Goal: Transaction & Acquisition: Purchase product/service

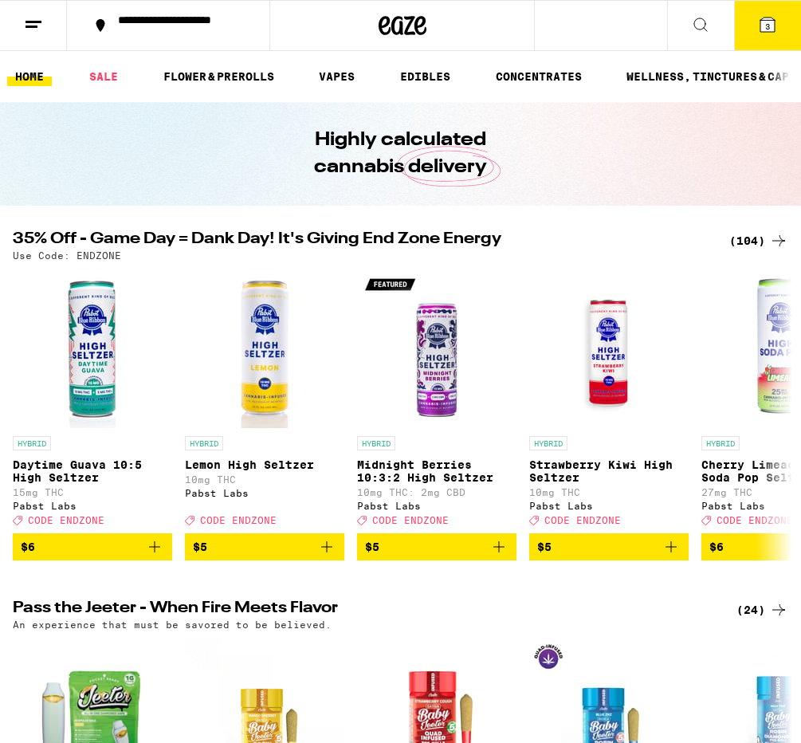
click at [764, 21] on icon at bounding box center [768, 25] width 14 height 14
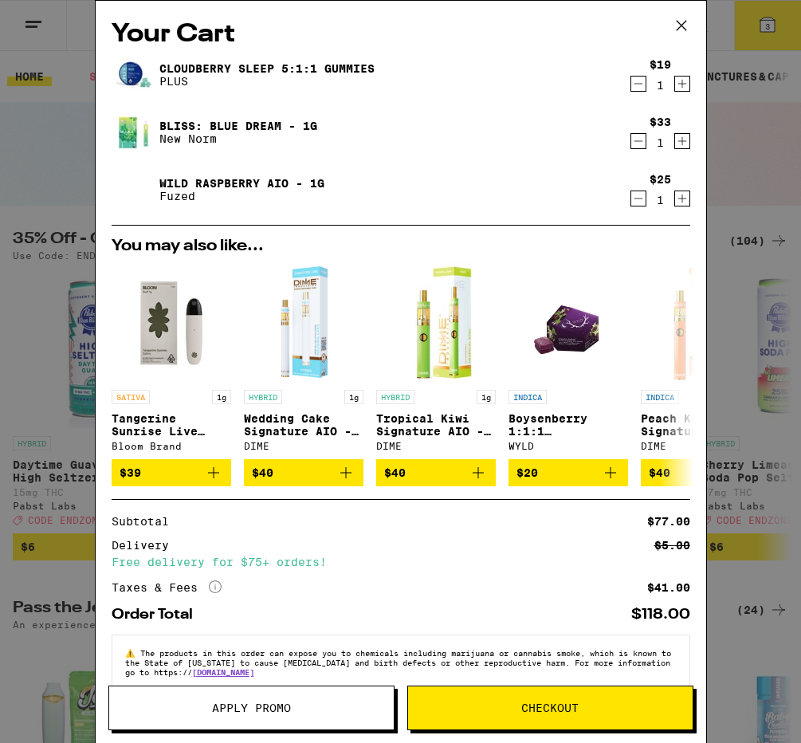
click at [215, 708] on span "Apply Promo" at bounding box center [251, 708] width 79 height 11
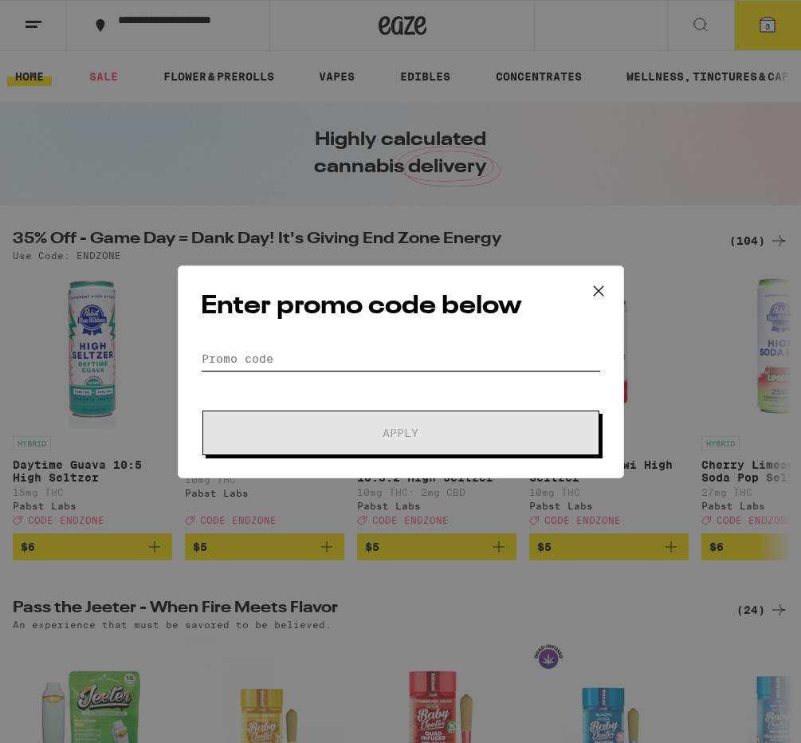
click at [258, 352] on input "Promo Code" at bounding box center [401, 359] width 400 height 24
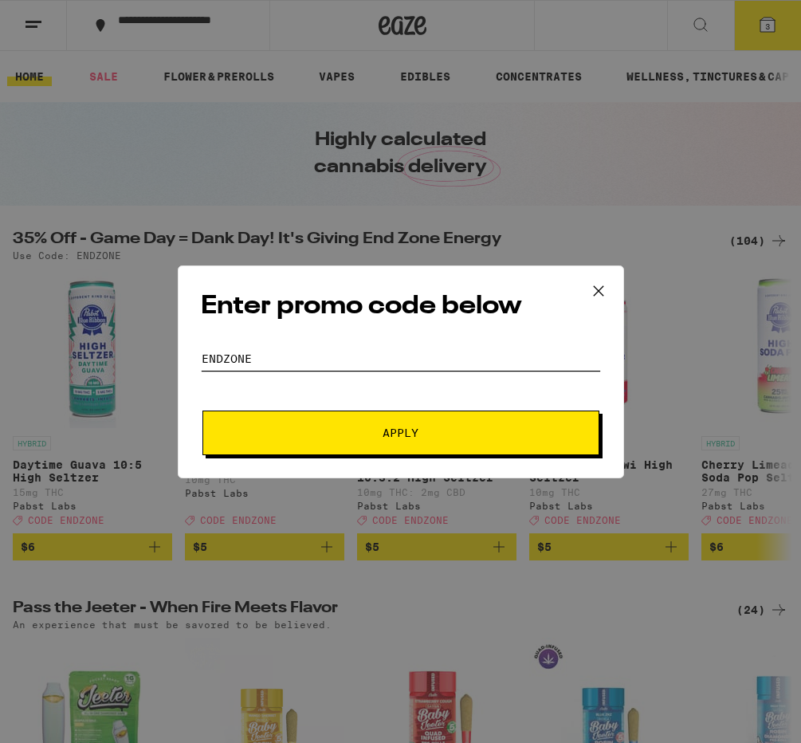
type input "endzone"
click at [309, 433] on span "Apply" at bounding box center [401, 432] width 287 height 11
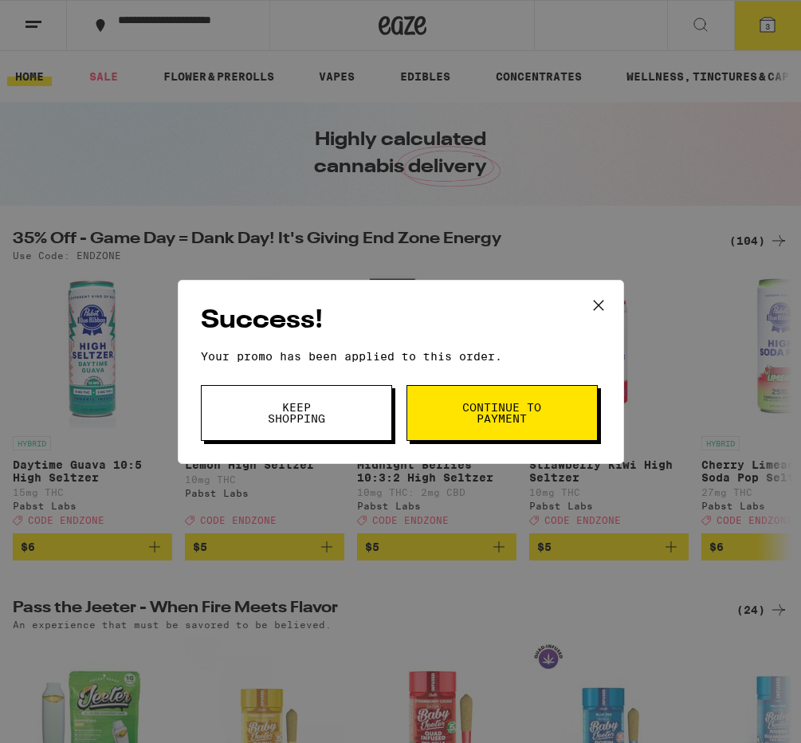
click at [380, 410] on button "Keep Shopping" at bounding box center [296, 413] width 191 height 56
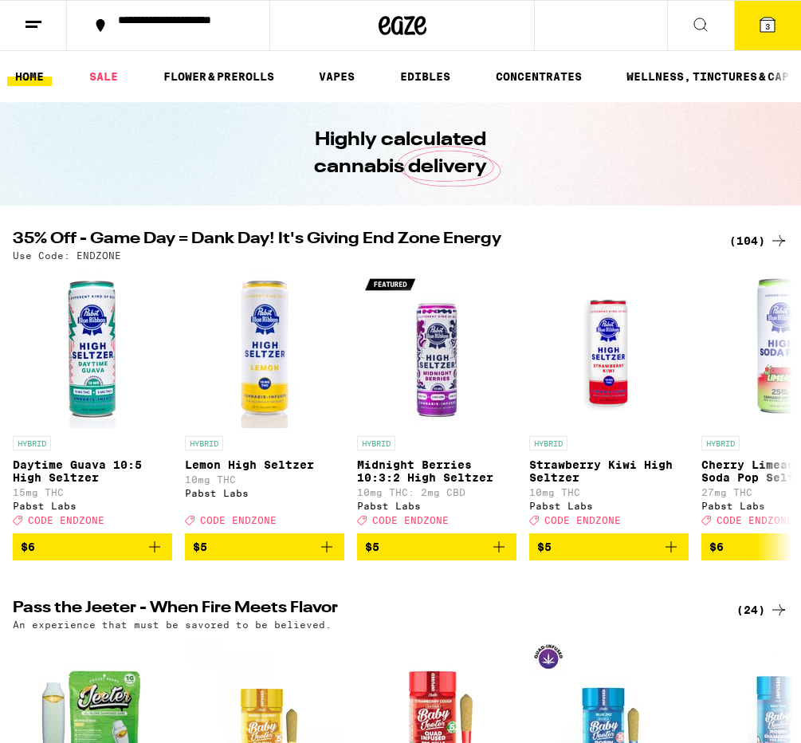
click at [760, 238] on div "(104)" at bounding box center [759, 240] width 59 height 19
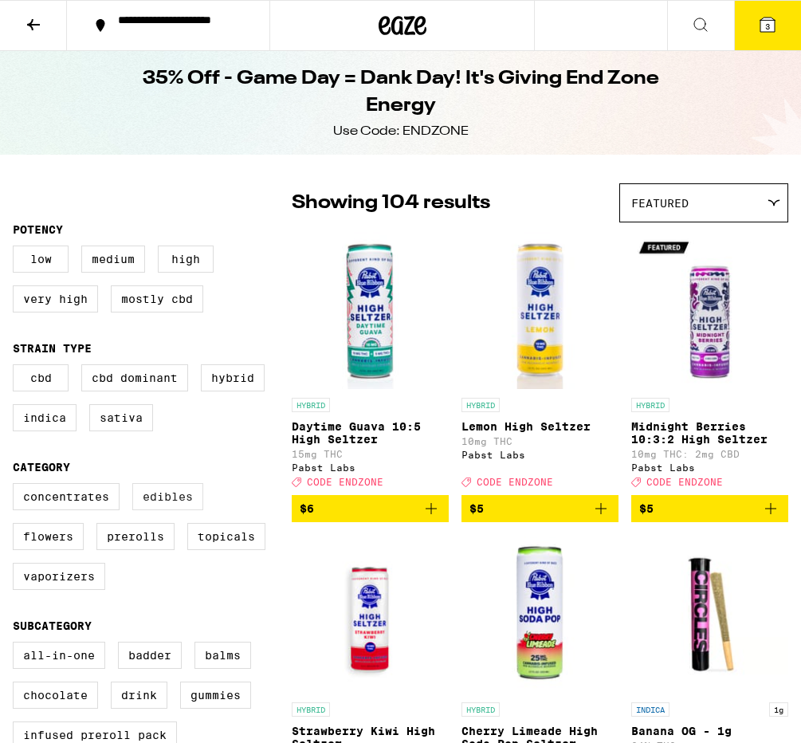
click at [184, 508] on label "Edibles" at bounding box center [167, 496] width 71 height 27
click at [17, 486] on input "Edibles" at bounding box center [16, 486] width 1 height 1
checkbox input "true"
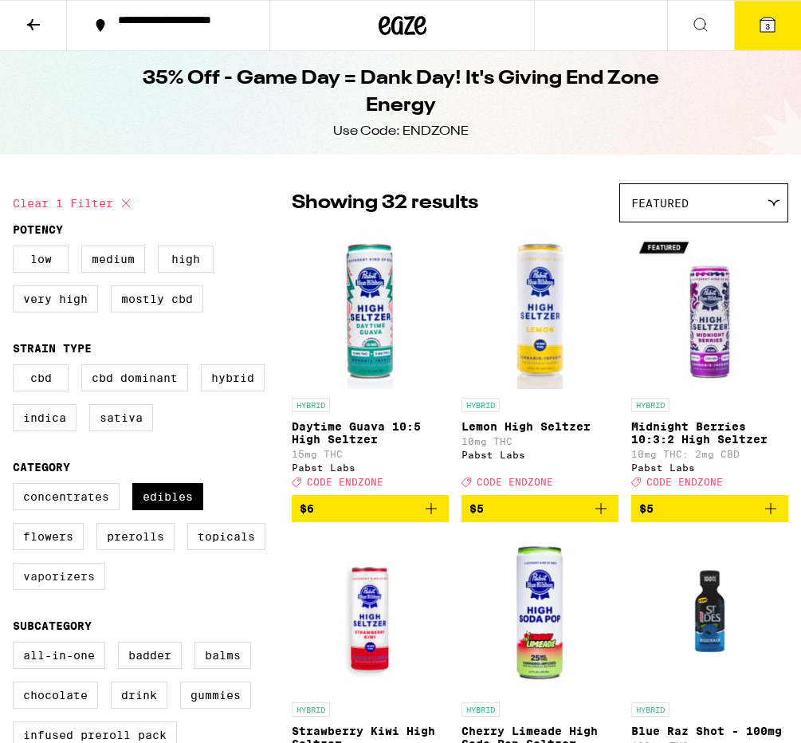
click at [59, 586] on label "Vaporizers" at bounding box center [59, 576] width 93 height 27
click at [17, 486] on input "Vaporizers" at bounding box center [16, 486] width 1 height 1
checkbox input "true"
click at [59, 669] on label "All-In-One" at bounding box center [59, 655] width 93 height 27
click at [17, 645] on input "All-In-One" at bounding box center [16, 644] width 1 height 1
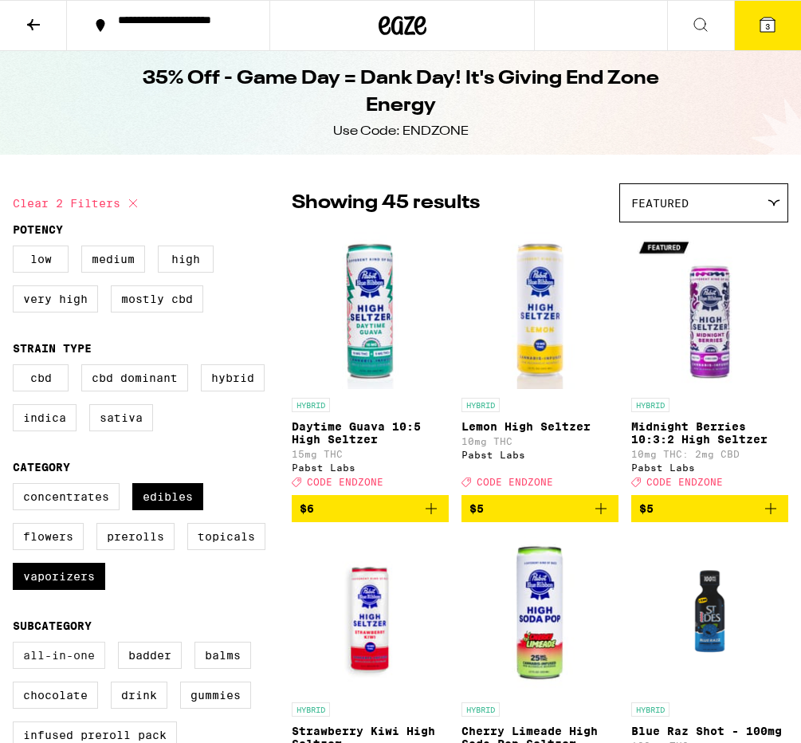
checkbox input "true"
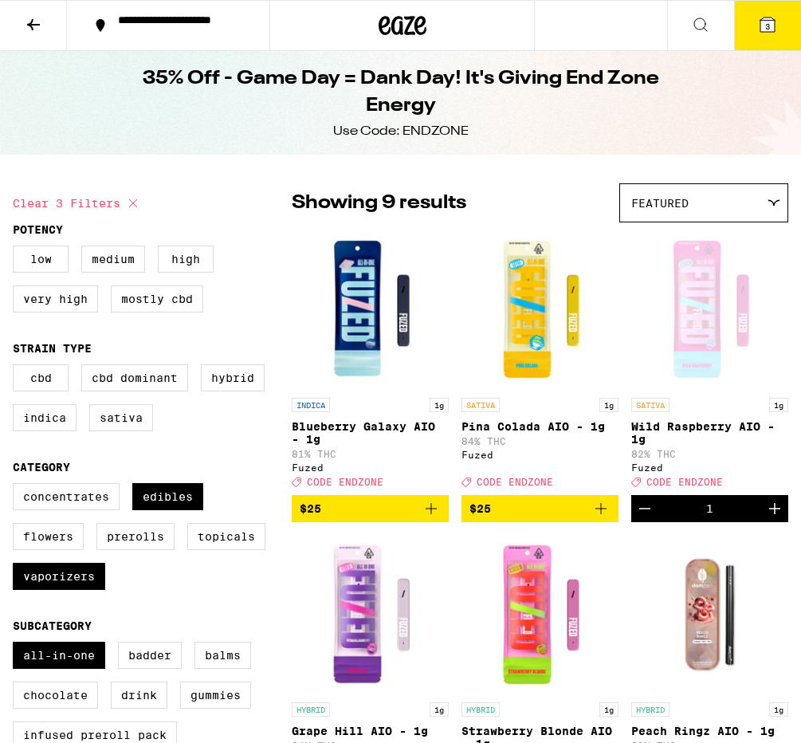
click at [398, 573] on img "Open page for Grape Hill AIO - 1g from Fuzed" at bounding box center [370, 614] width 157 height 159
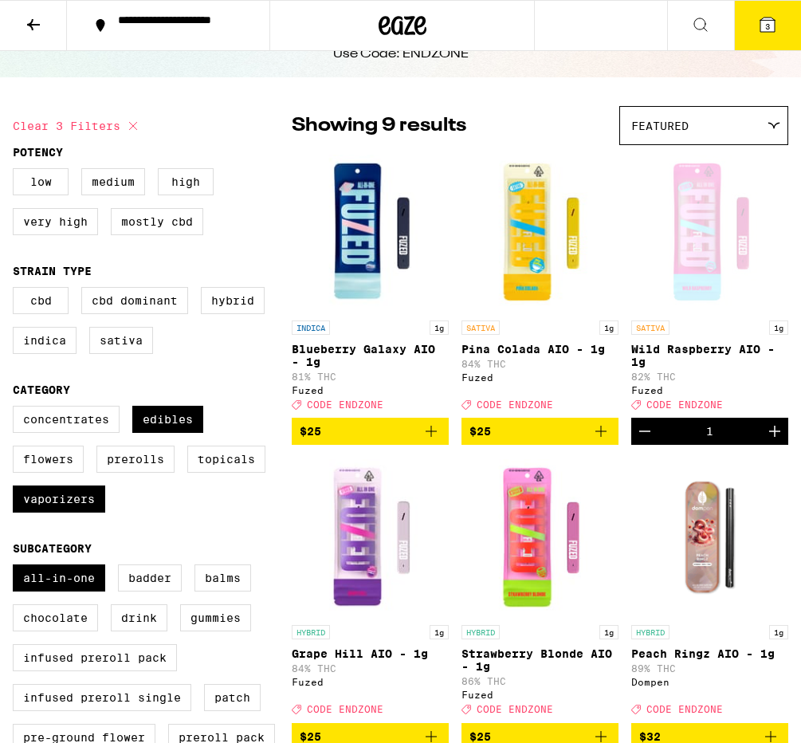
click at [387, 351] on p "Blueberry Galaxy AIO - 1g" at bounding box center [370, 356] width 157 height 26
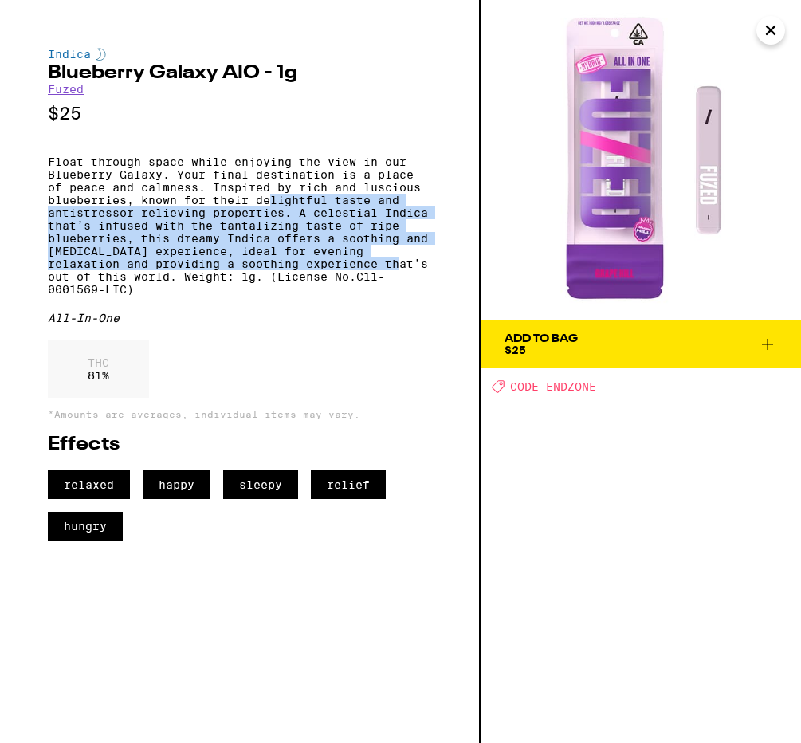
drag, startPoint x: 270, startPoint y: 217, endPoint x: 336, endPoint y: 288, distance: 96.5
click at [336, 288] on p "Float through space while enjoying the view in our Blueberry Galaxy. Your final…" at bounding box center [240, 226] width 384 height 140
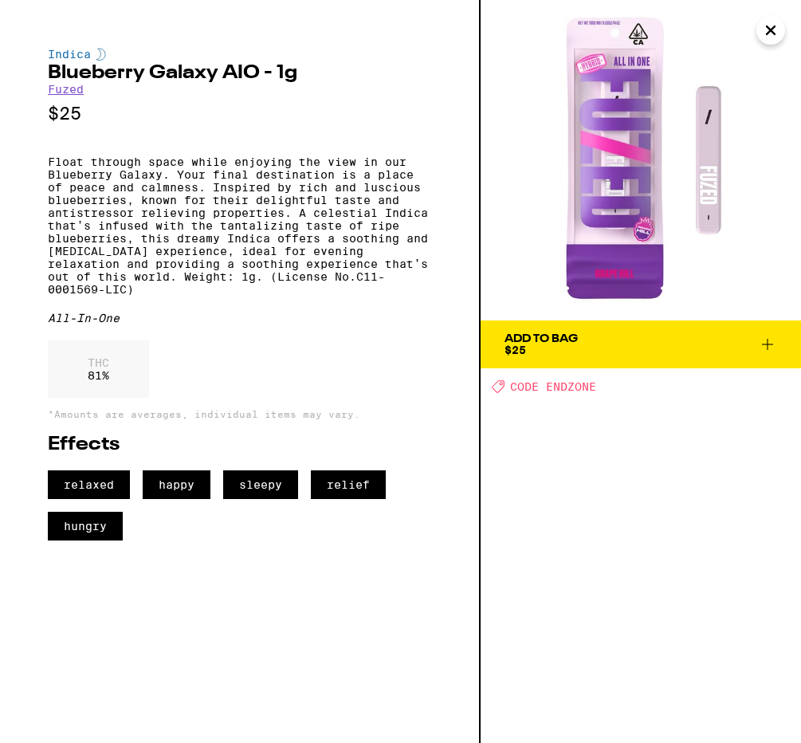
click at [771, 36] on icon "Close" at bounding box center [771, 30] width 19 height 24
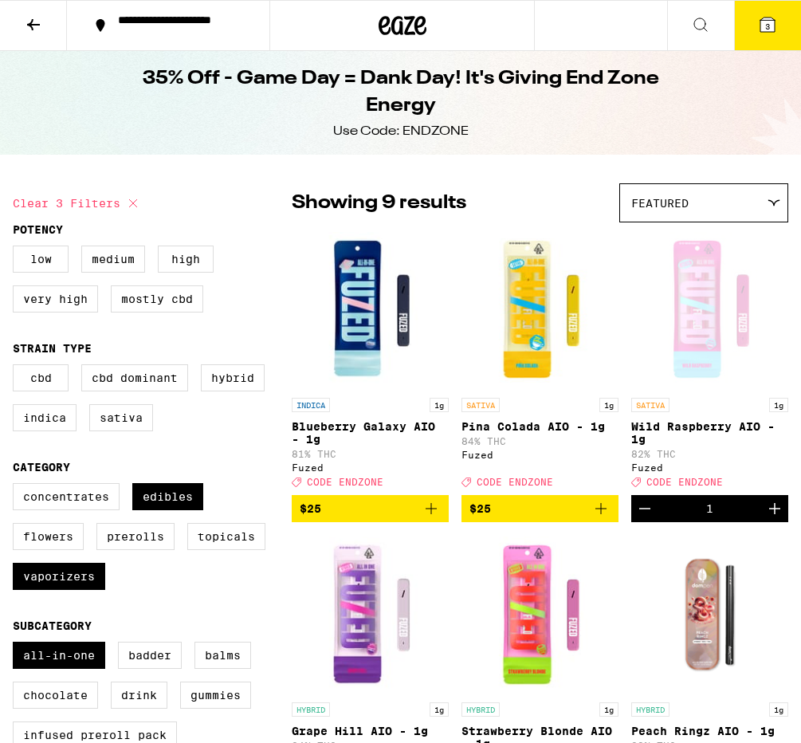
click at [354, 282] on img "Open page for Blueberry Galaxy AIO - 1g from Fuzed" at bounding box center [370, 309] width 157 height 159
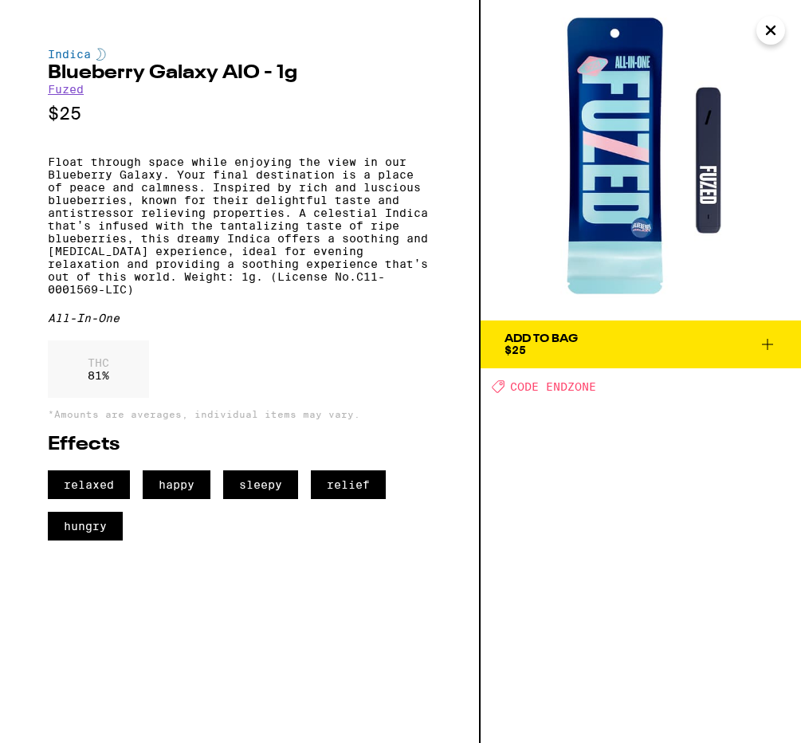
click at [169, 167] on p "Float through space while enjoying the view in our Blueberry Galaxy. Your final…" at bounding box center [240, 226] width 384 height 140
click at [775, 35] on icon "Close" at bounding box center [771, 30] width 19 height 24
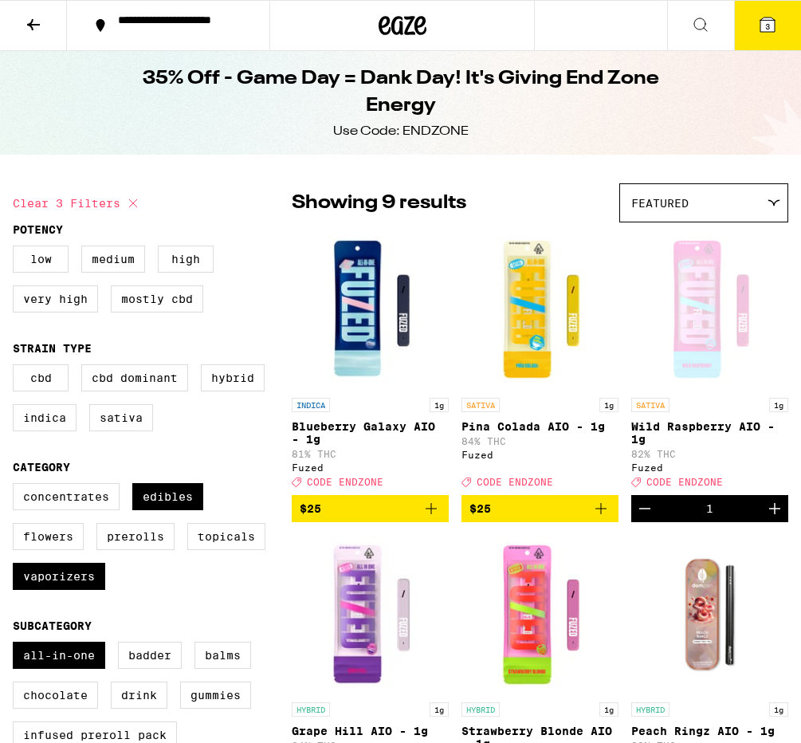
click at [774, 34] on button "3" at bounding box center [767, 25] width 67 height 49
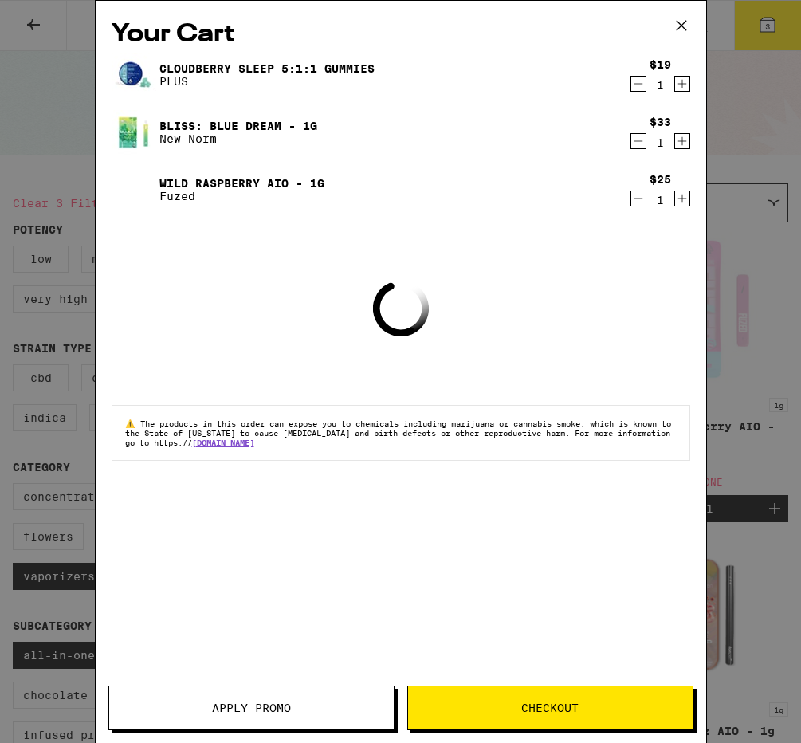
click at [684, 22] on icon at bounding box center [681, 26] width 10 height 10
